Goal: Book appointment/travel/reservation

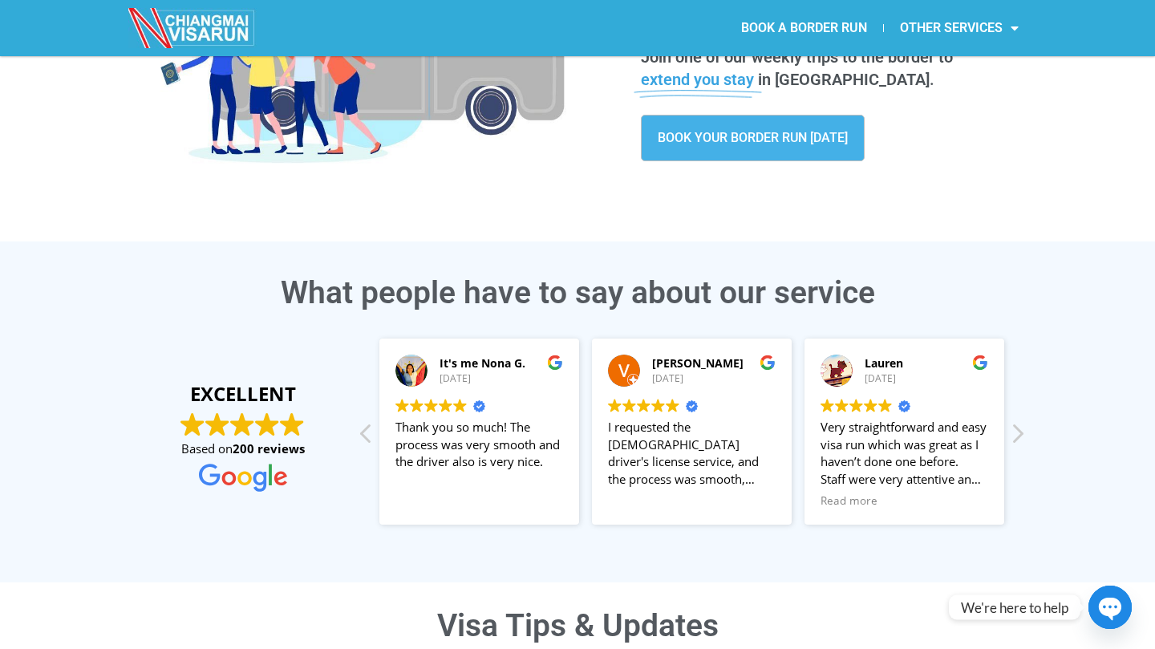
scroll to position [239, 0]
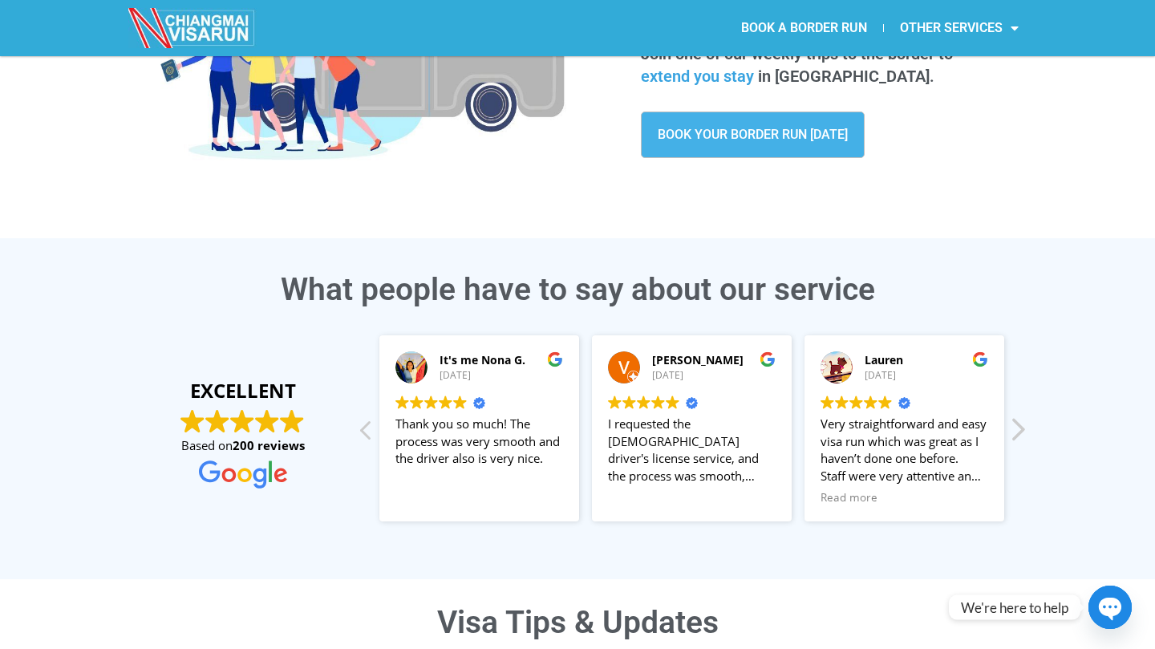
click at [1017, 428] on div "Next review" at bounding box center [1016, 434] width 19 height 38
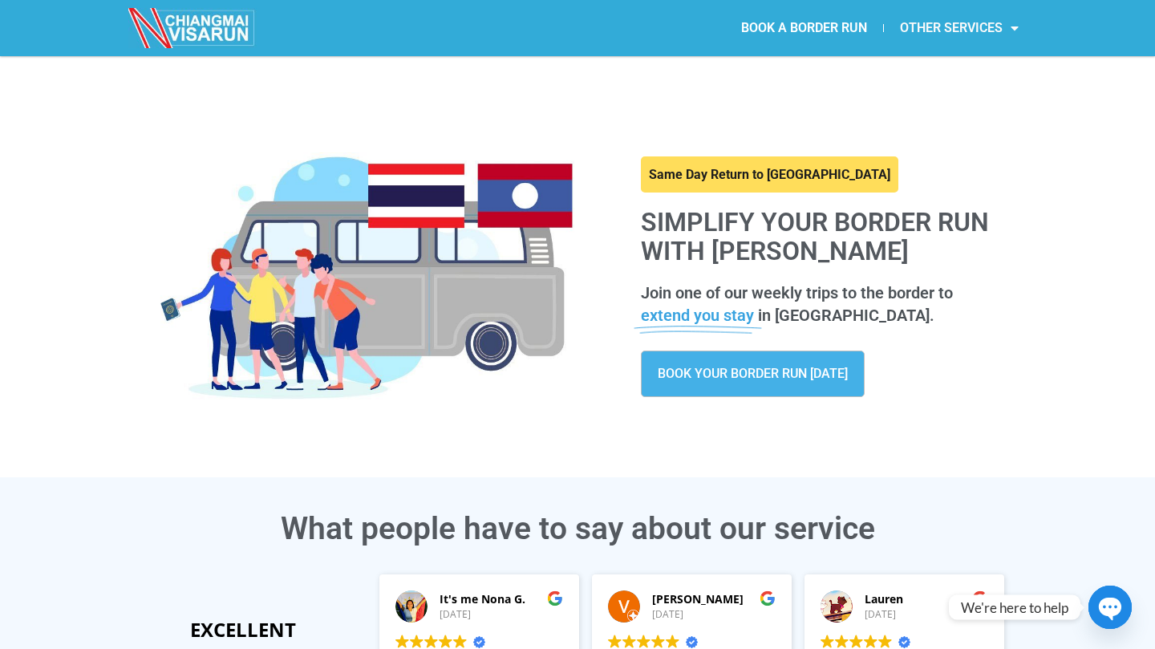
click at [995, 30] on link "OTHER SERVICES" at bounding box center [959, 28] width 151 height 37
click at [792, 367] on span "BOOK YOUR BORDER RUN TODAY" at bounding box center [752, 373] width 190 height 13
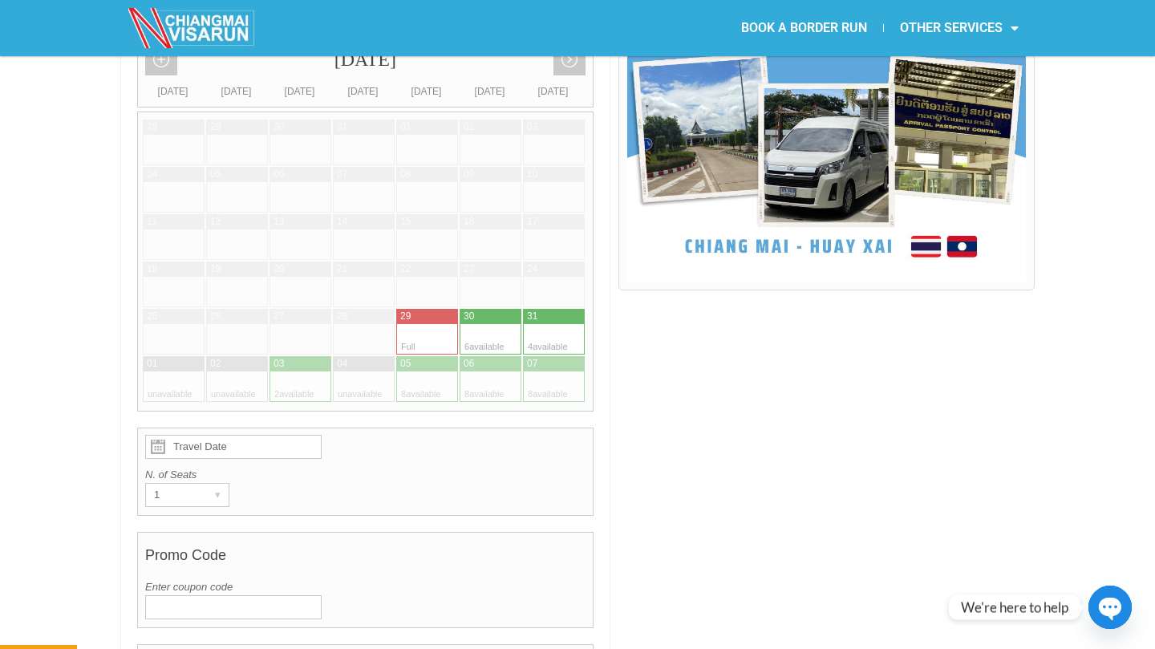
scroll to position [486, 0]
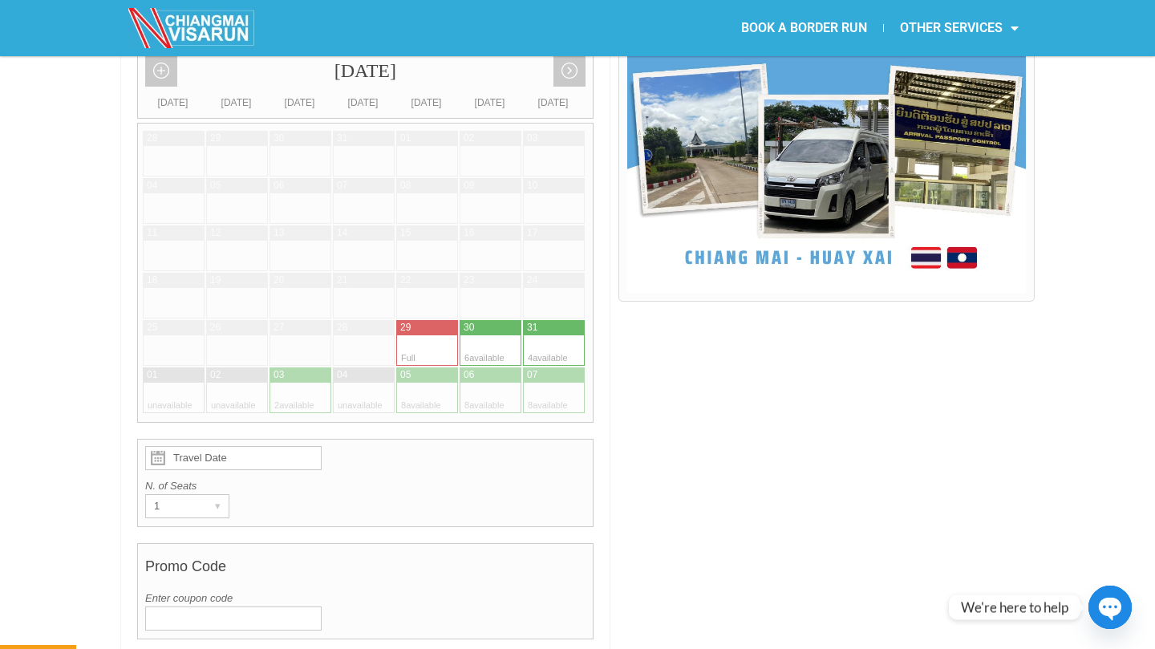
click at [554, 335] on div at bounding box center [569, 350] width 31 height 30
type input "[DATE]"
radio input "true"
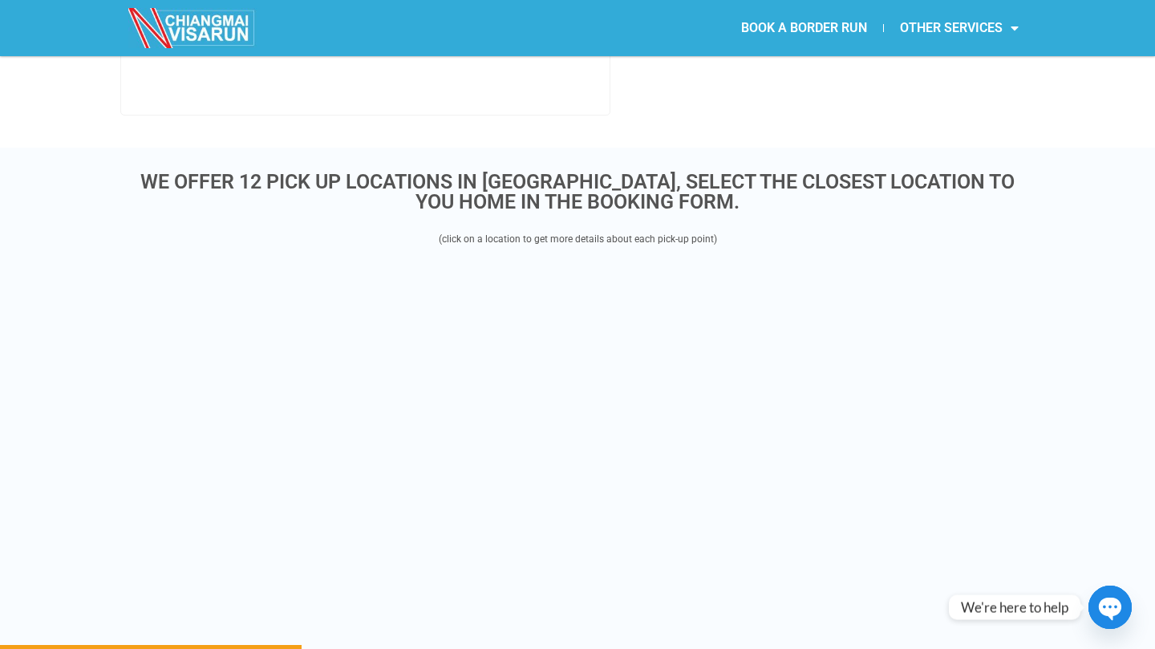
scroll to position [1956, 0]
